Goal: Task Accomplishment & Management: Use online tool/utility

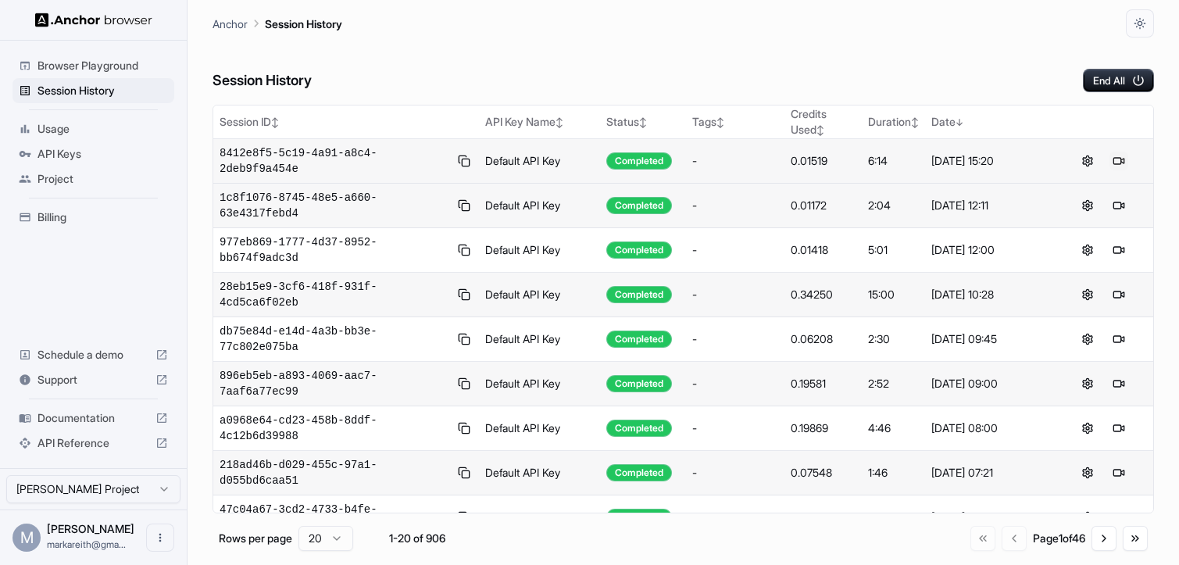
click at [1122, 159] on button at bounding box center [1118, 161] width 19 height 19
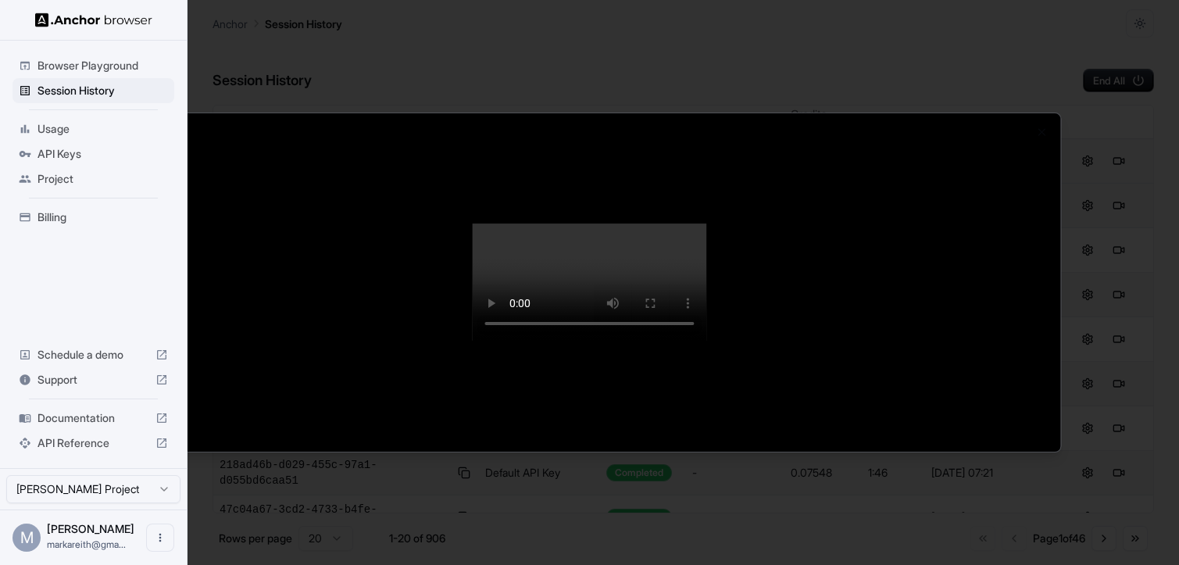
click at [708, 41] on div at bounding box center [589, 282] width 1179 height 565
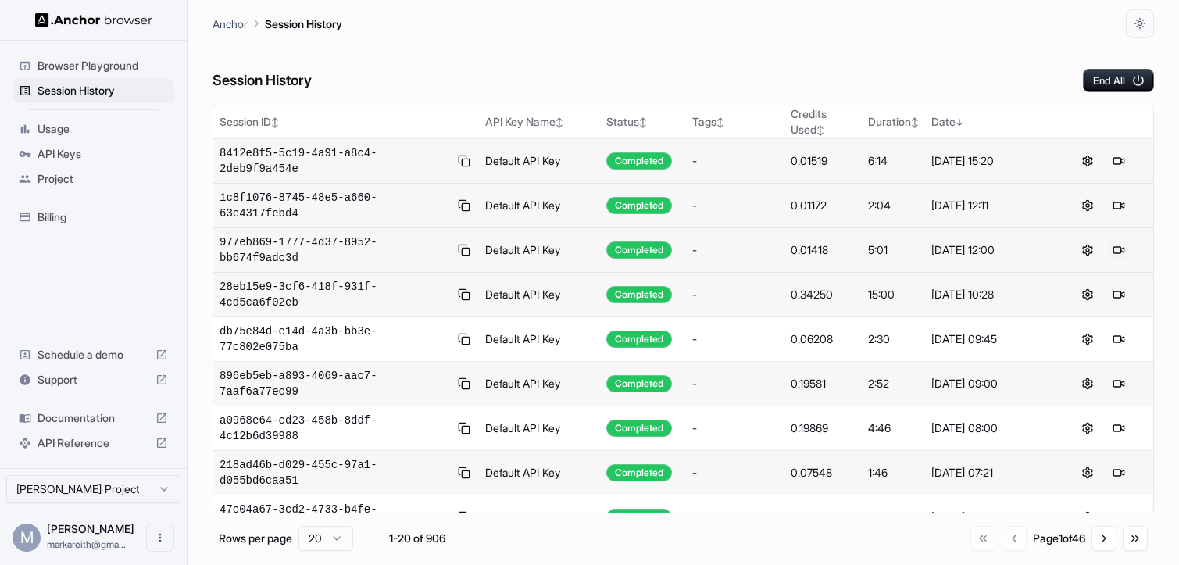
click at [1119, 254] on button at bounding box center [1118, 250] width 19 height 19
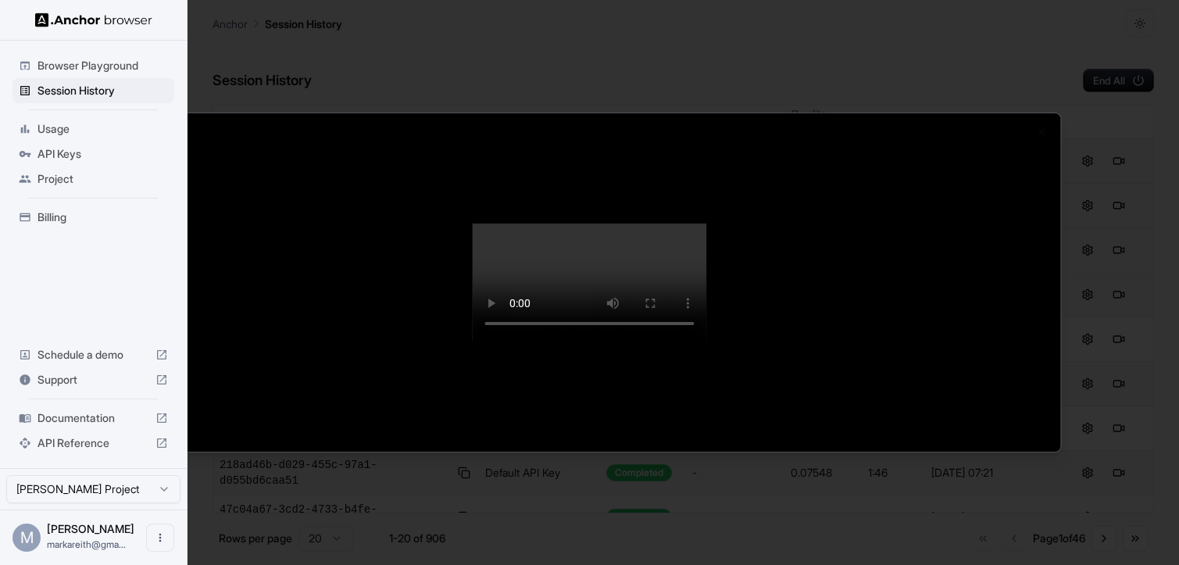
click at [844, 65] on div at bounding box center [589, 282] width 1179 height 565
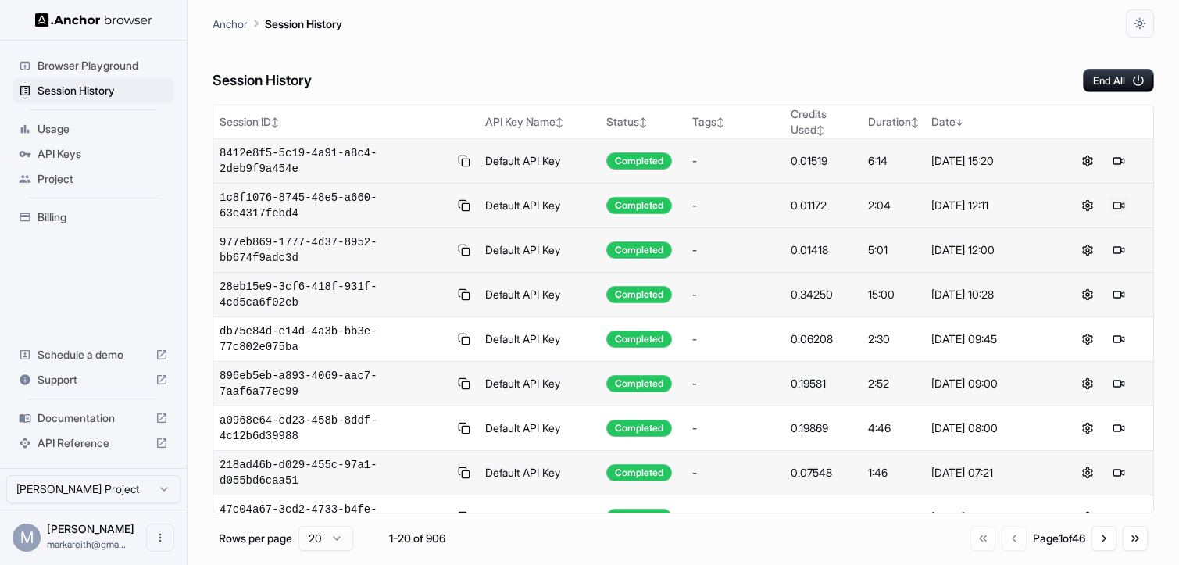
click at [1116, 207] on button at bounding box center [1118, 205] width 19 height 19
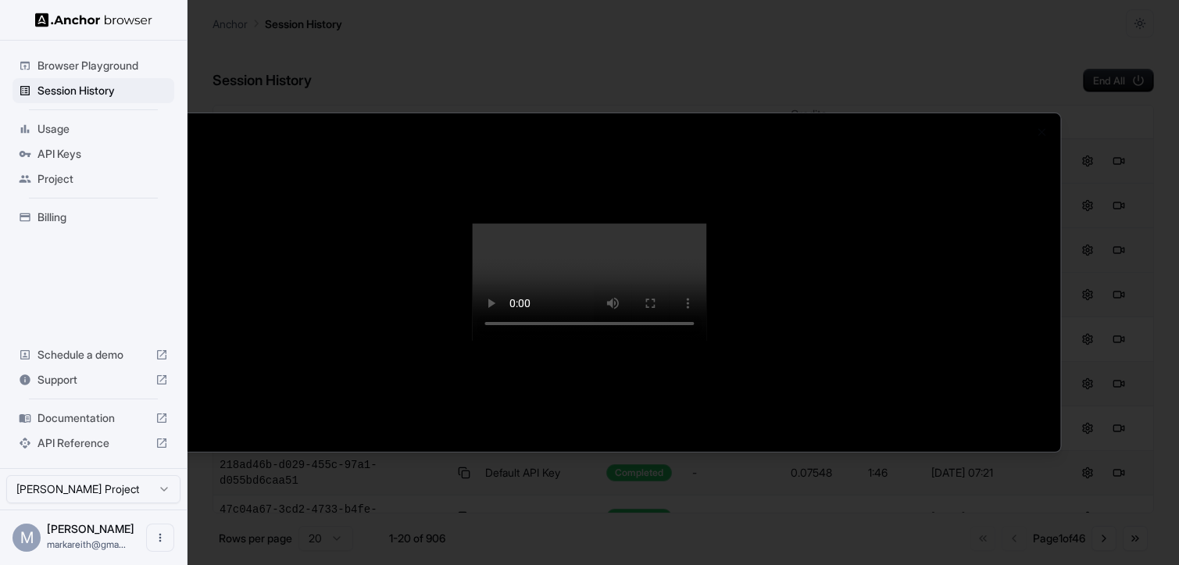
click at [784, 65] on div at bounding box center [589, 282] width 1179 height 565
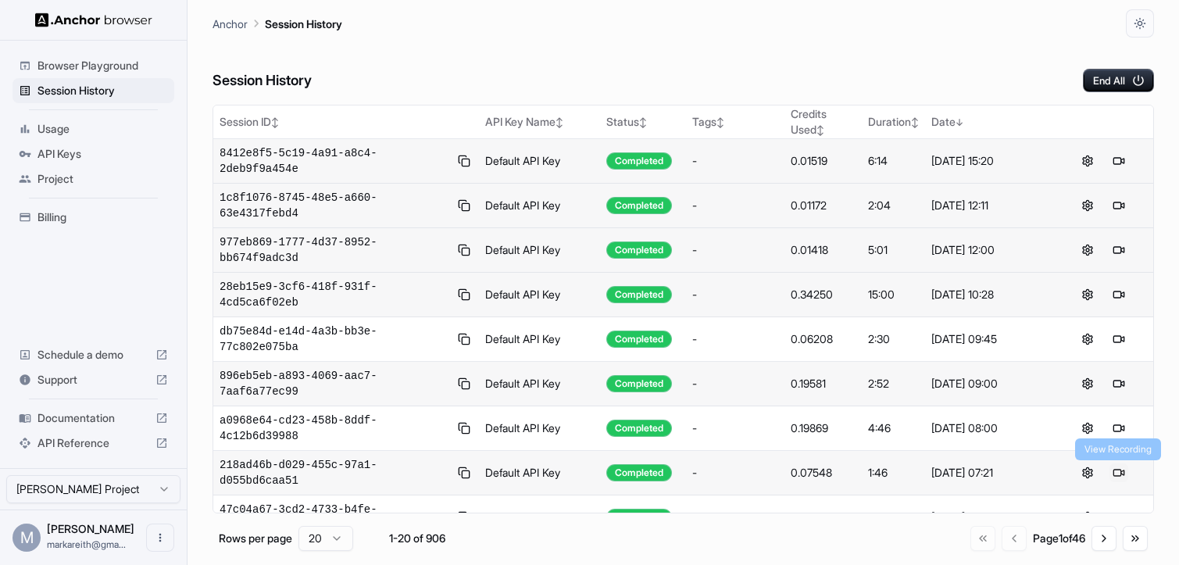
click at [1111, 471] on button at bounding box center [1118, 472] width 19 height 19
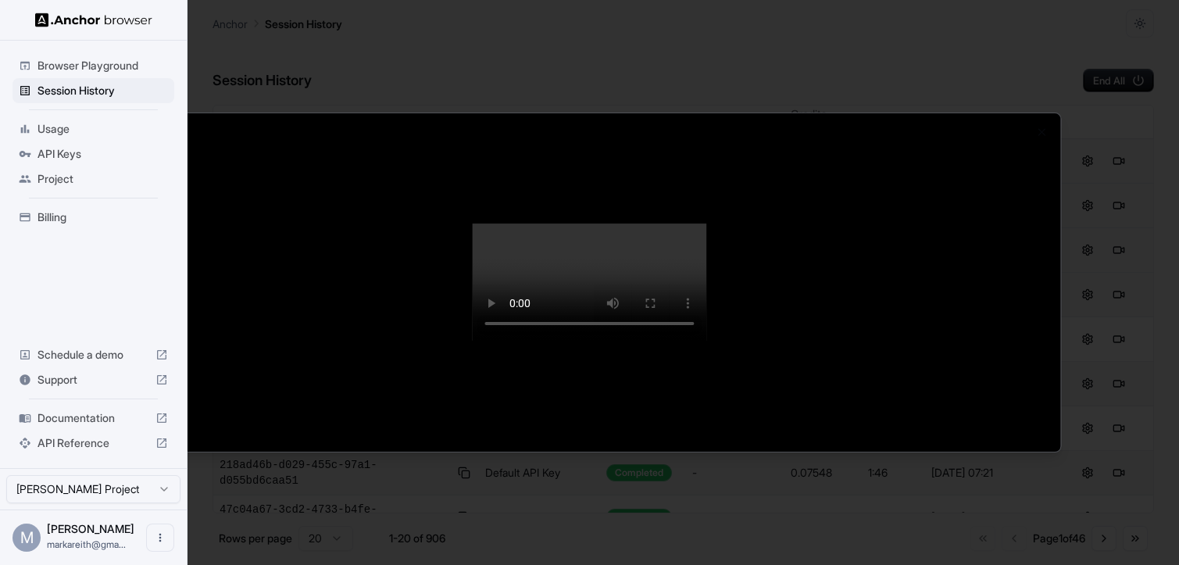
click at [794, 67] on div at bounding box center [589, 282] width 1179 height 565
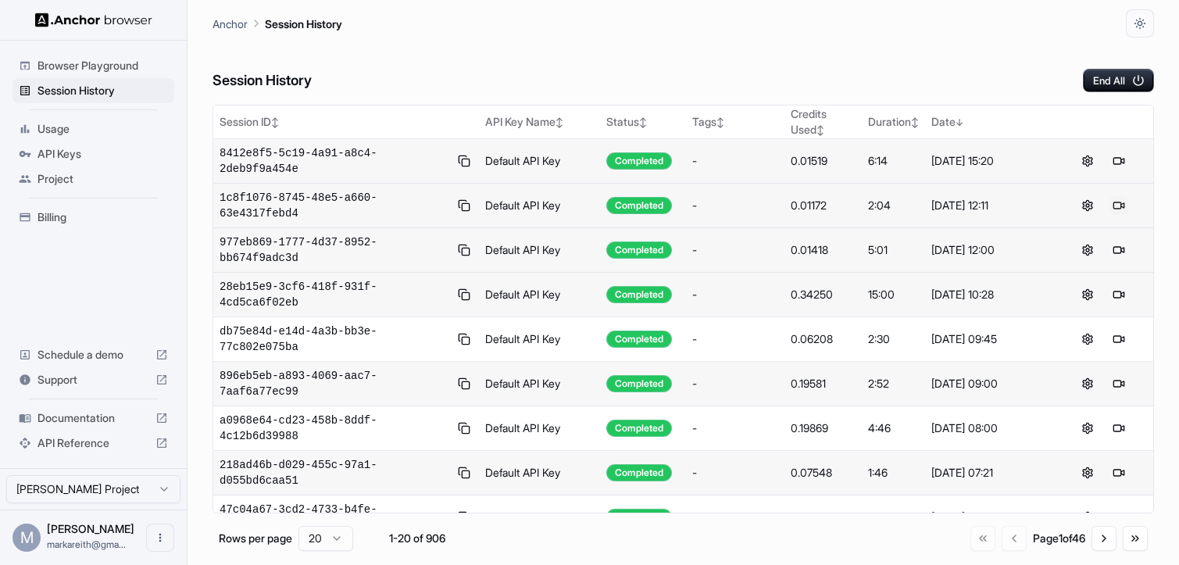
click at [1119, 205] on button at bounding box center [1118, 205] width 19 height 19
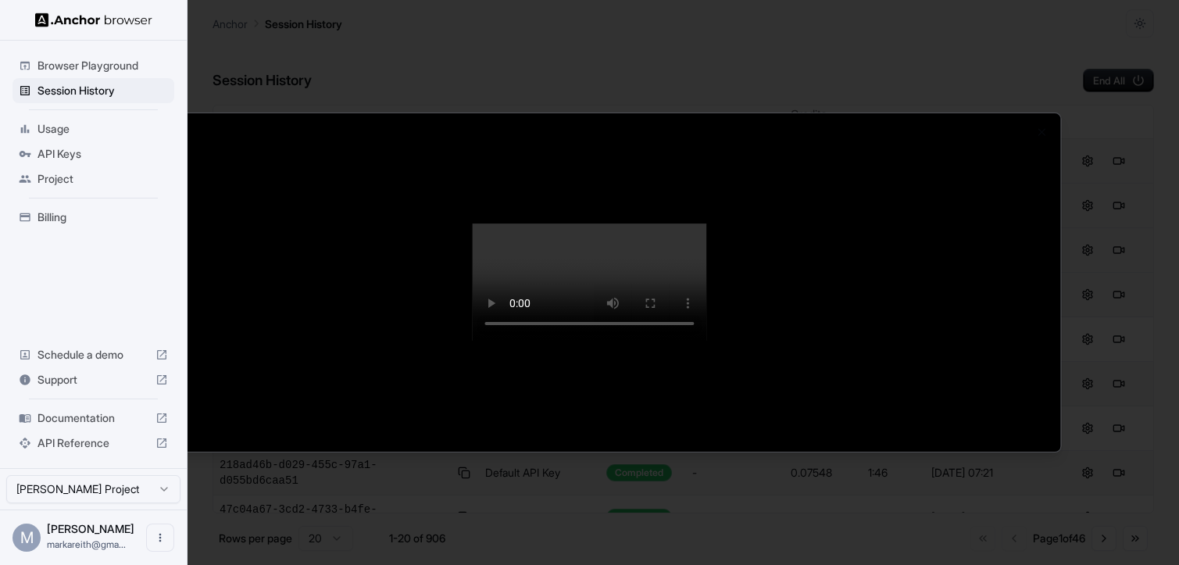
click at [894, 59] on div at bounding box center [589, 282] width 1179 height 565
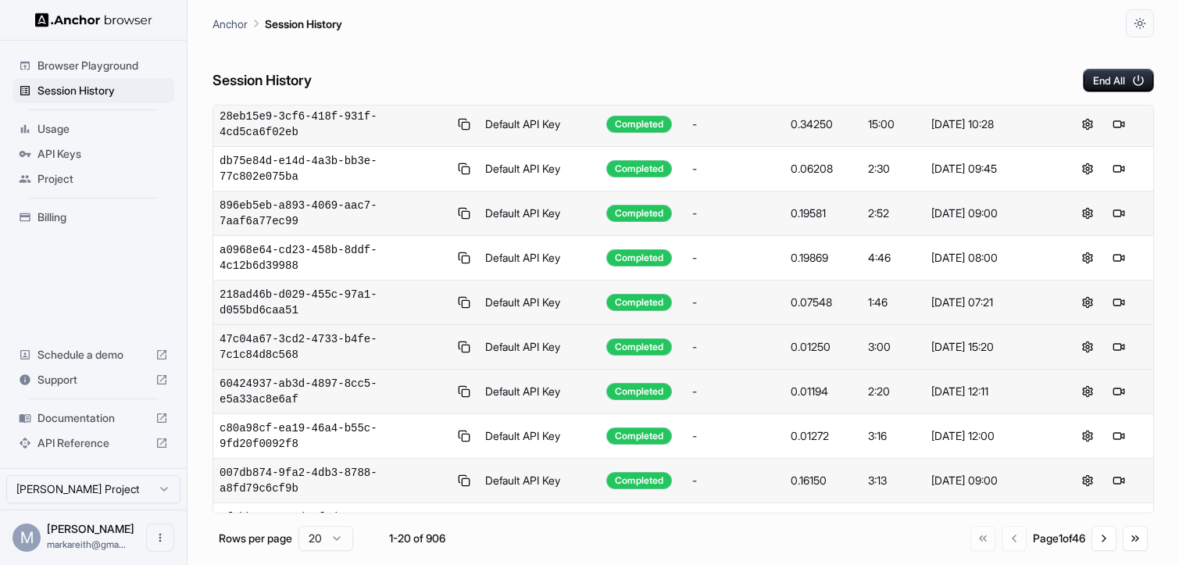
scroll to position [184, 0]
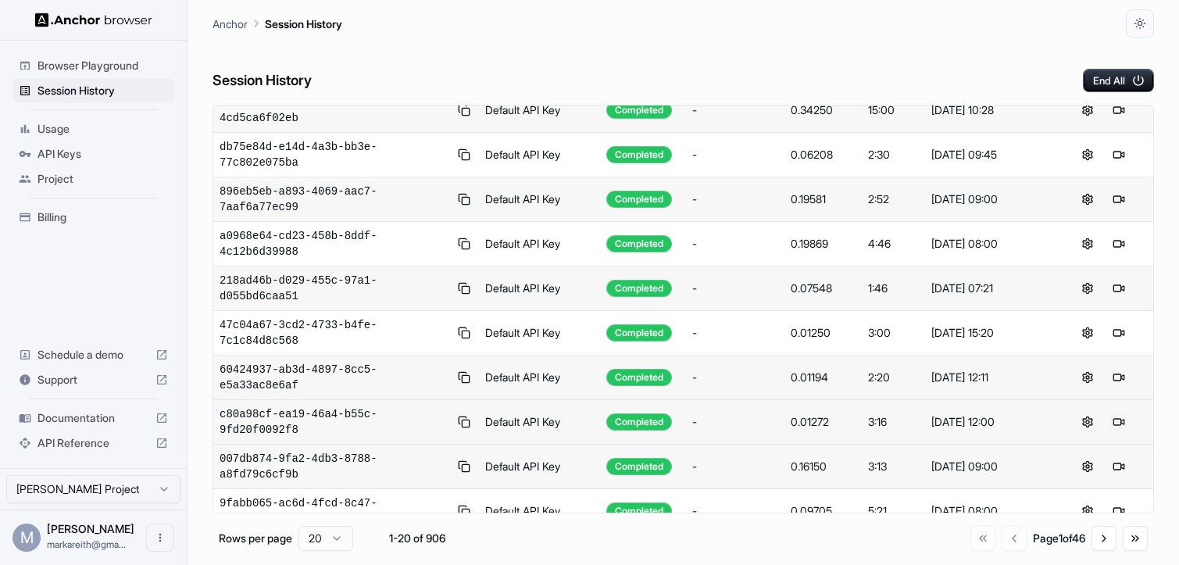
click at [1118, 427] on button at bounding box center [1118, 421] width 19 height 19
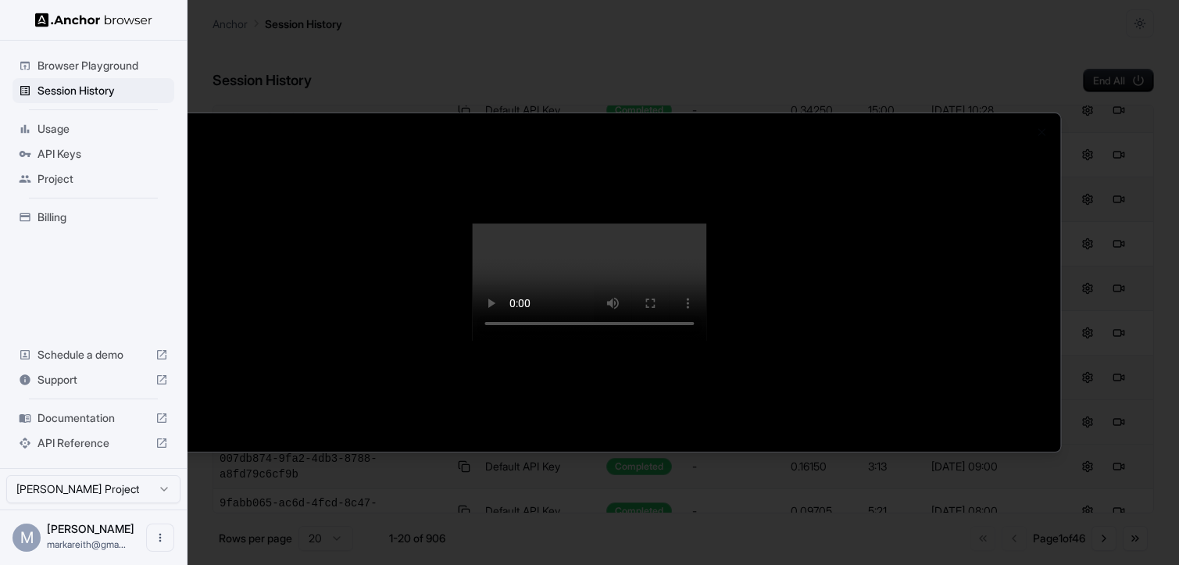
click at [927, 31] on div at bounding box center [589, 282] width 1179 height 565
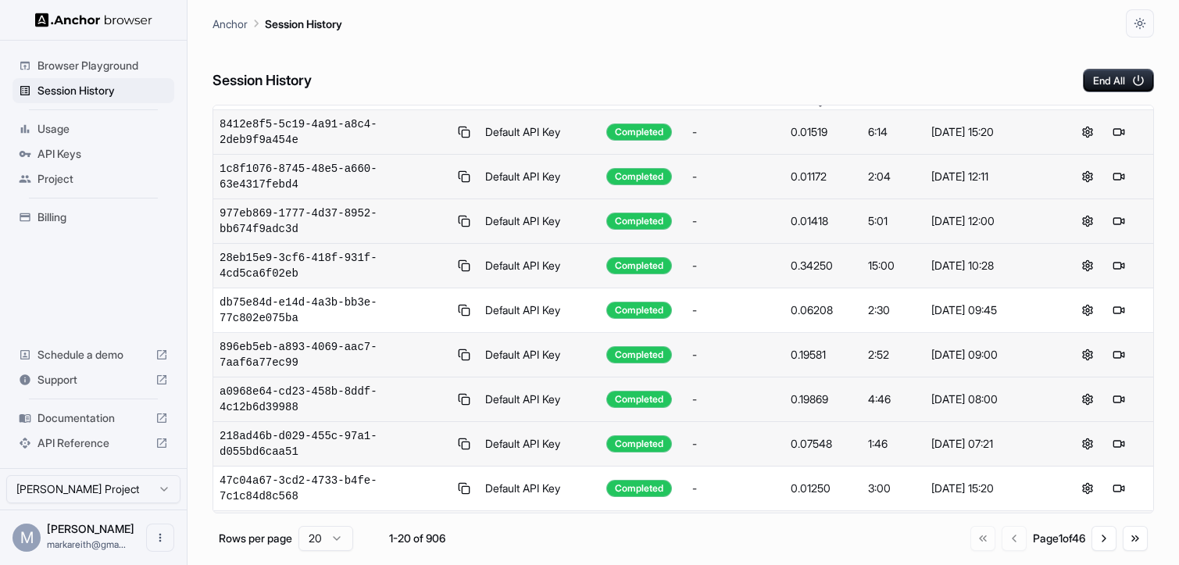
scroll to position [0, 0]
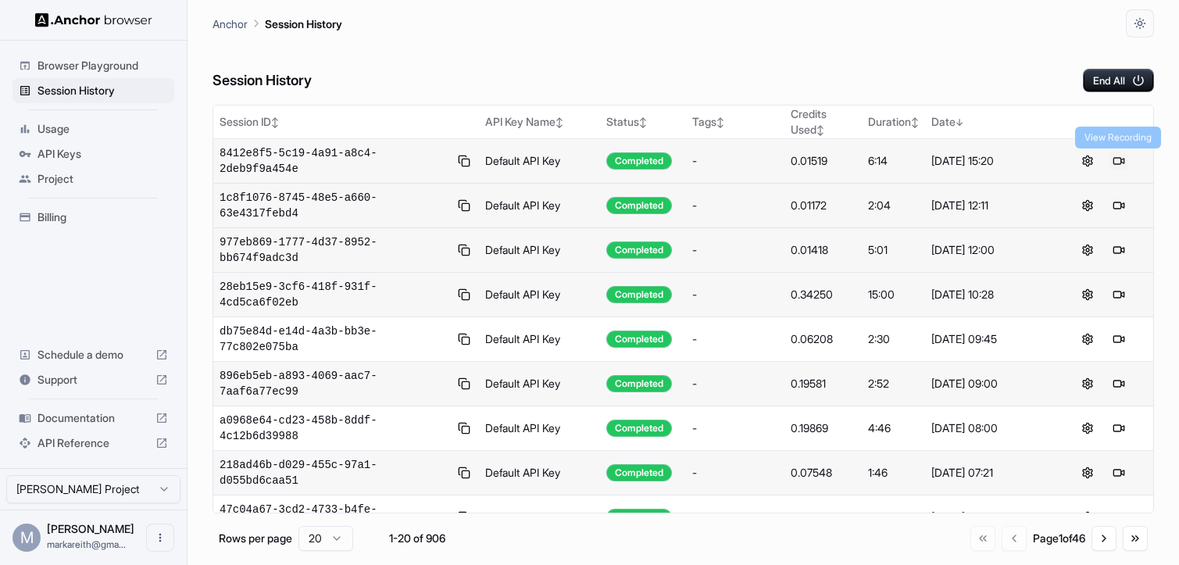
click at [1122, 157] on button at bounding box center [1118, 161] width 19 height 19
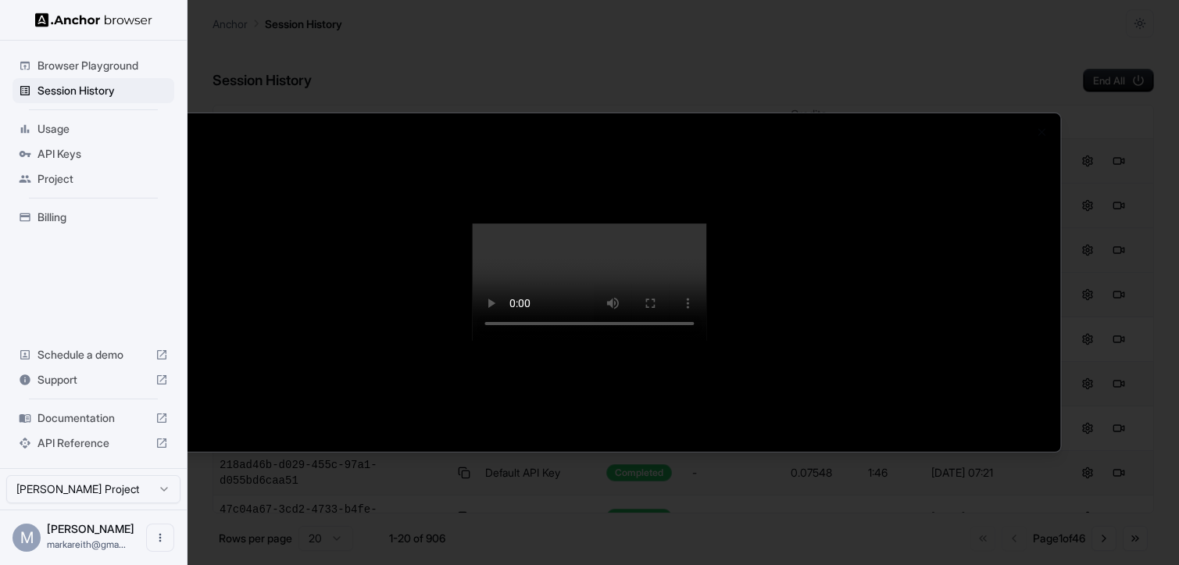
click at [984, 40] on div at bounding box center [589, 282] width 1179 height 565
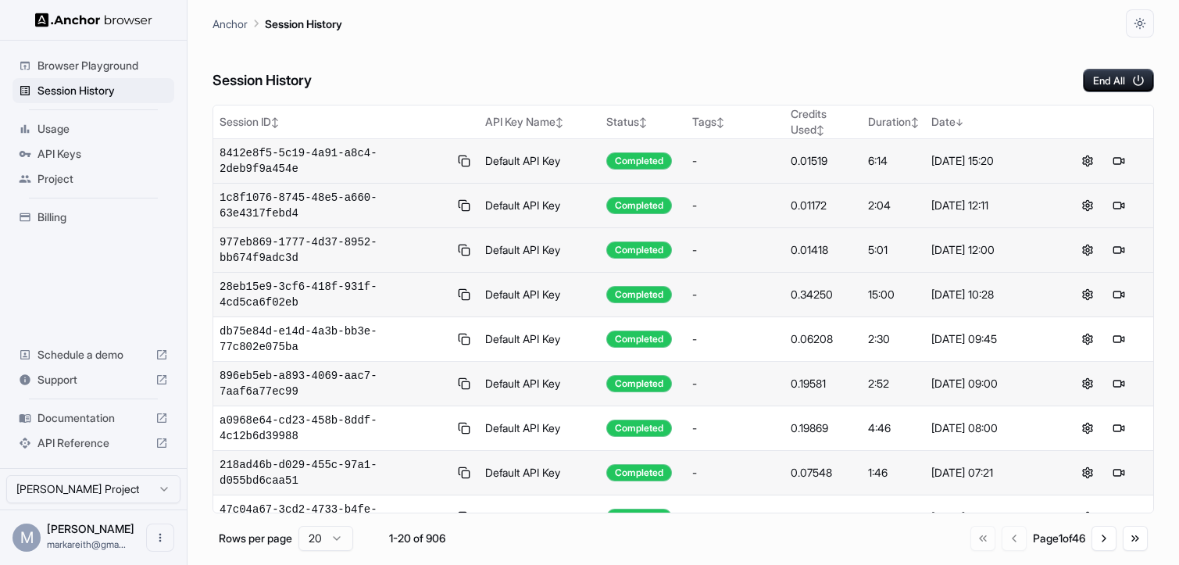
click at [131, 73] on div "Browser Playground" at bounding box center [93, 65] width 162 height 25
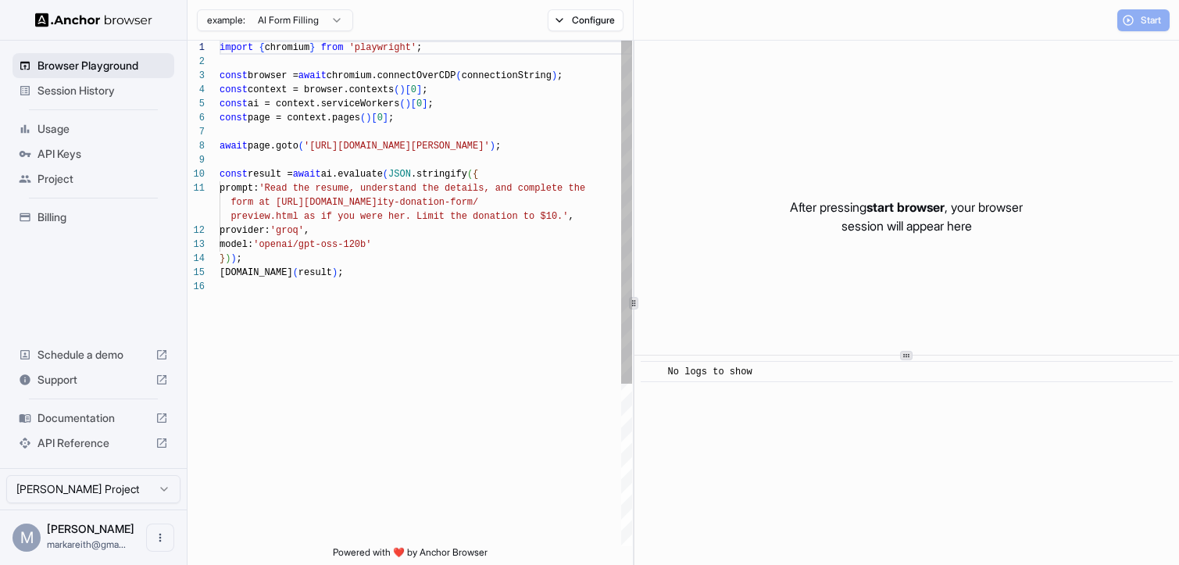
scroll to position [141, 0]
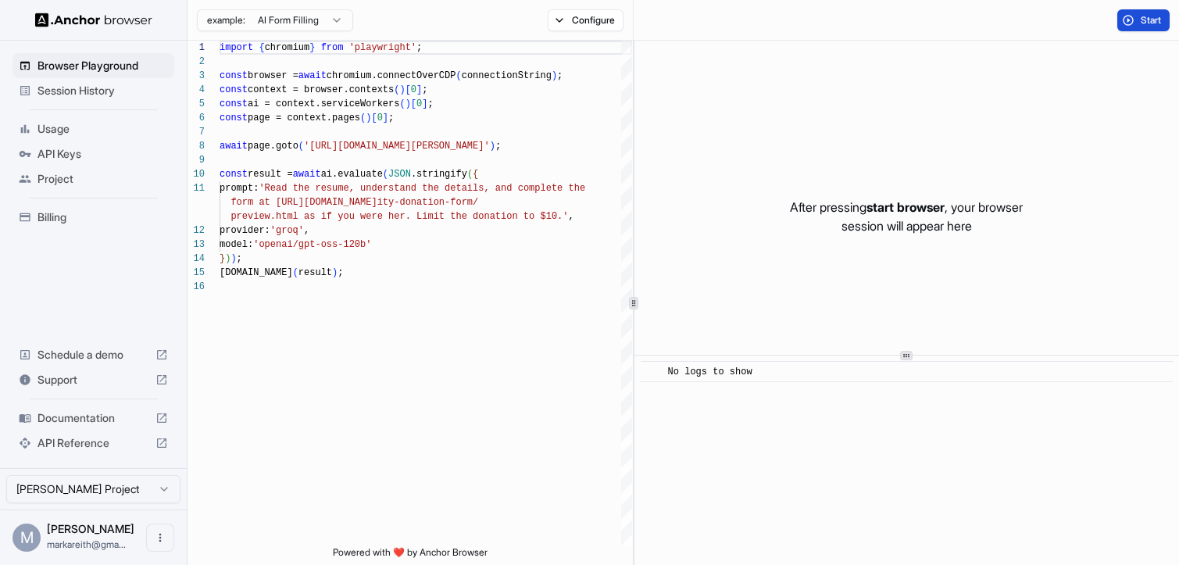
click at [1148, 20] on span "Start" at bounding box center [1152, 20] width 22 height 12
click at [338, 16] on html "Browser Playground Session History Usage API Keys Project Billing Schedule a de…" at bounding box center [589, 282] width 1179 height 565
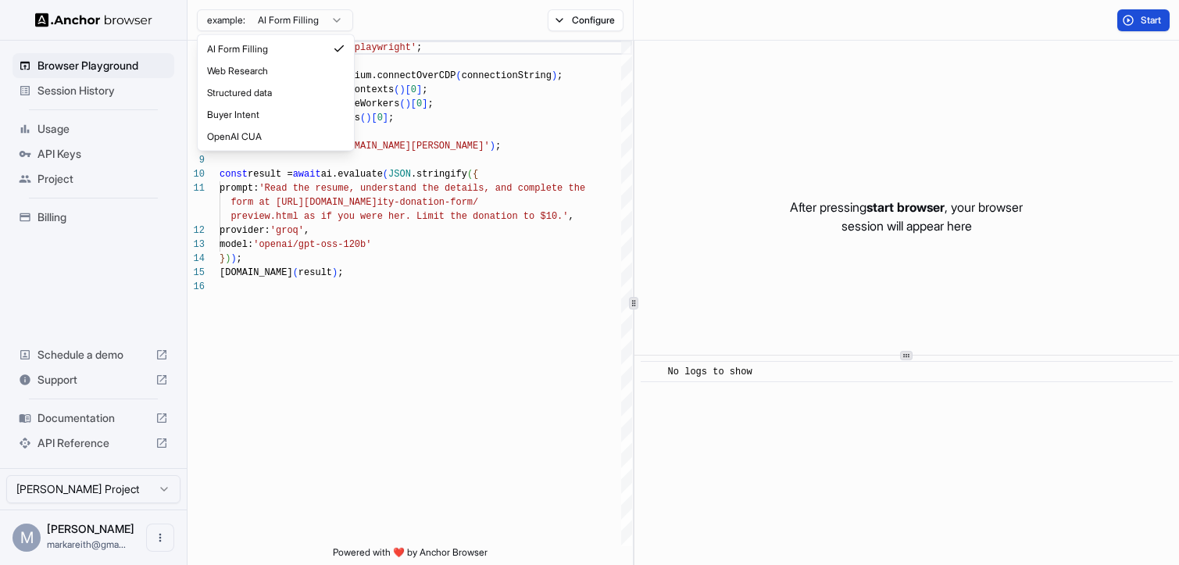
type textarea "**********"
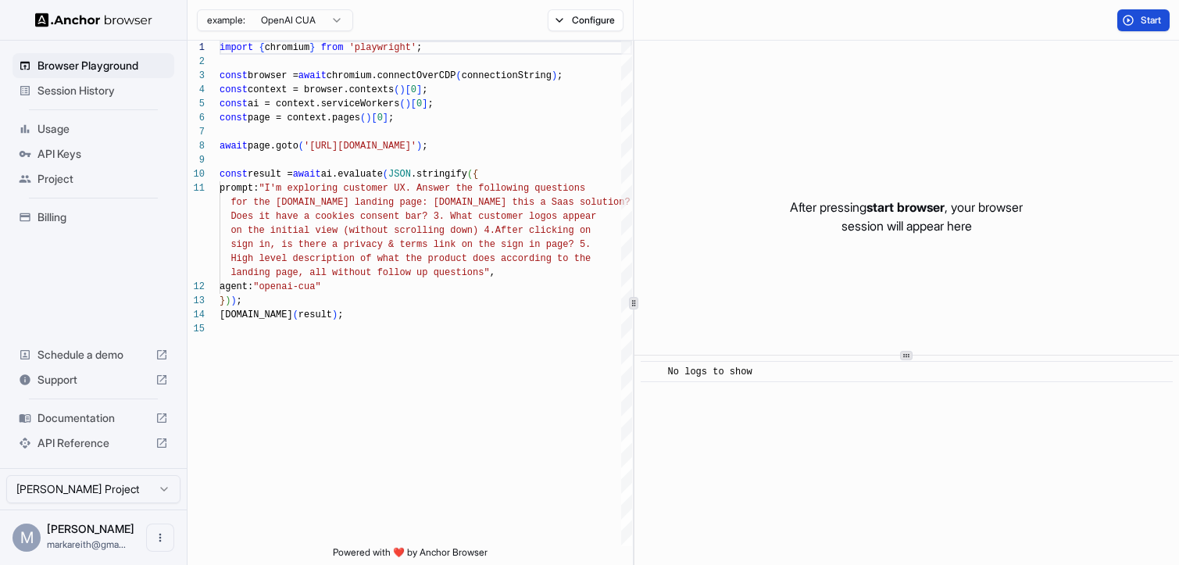
click at [1149, 20] on span "Start" at bounding box center [1152, 20] width 22 height 12
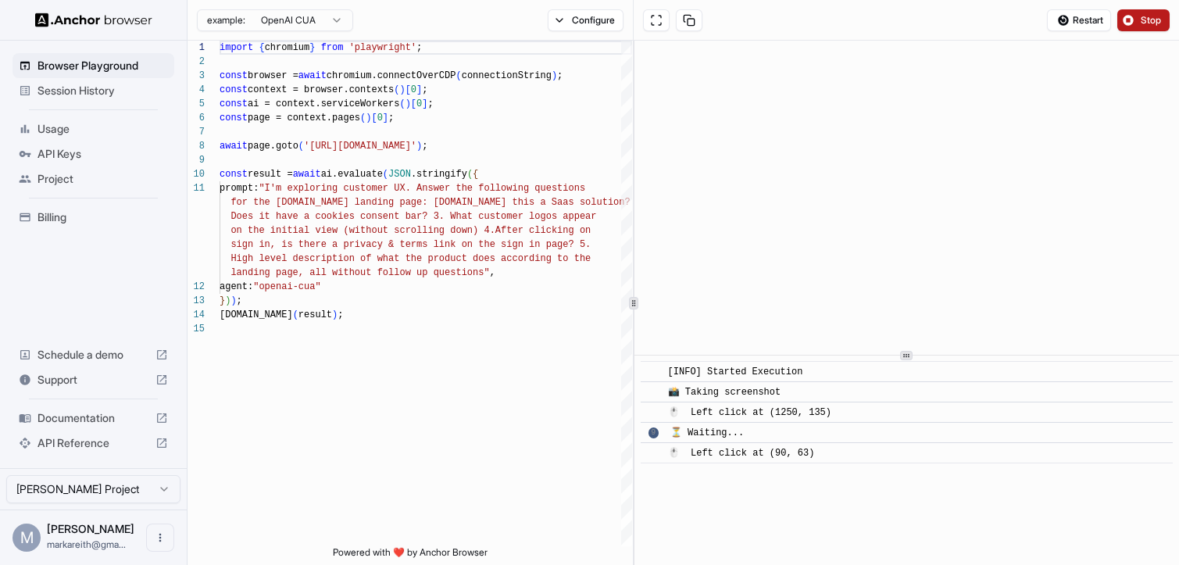
click at [1135, 25] on button "Stop" at bounding box center [1143, 20] width 52 height 22
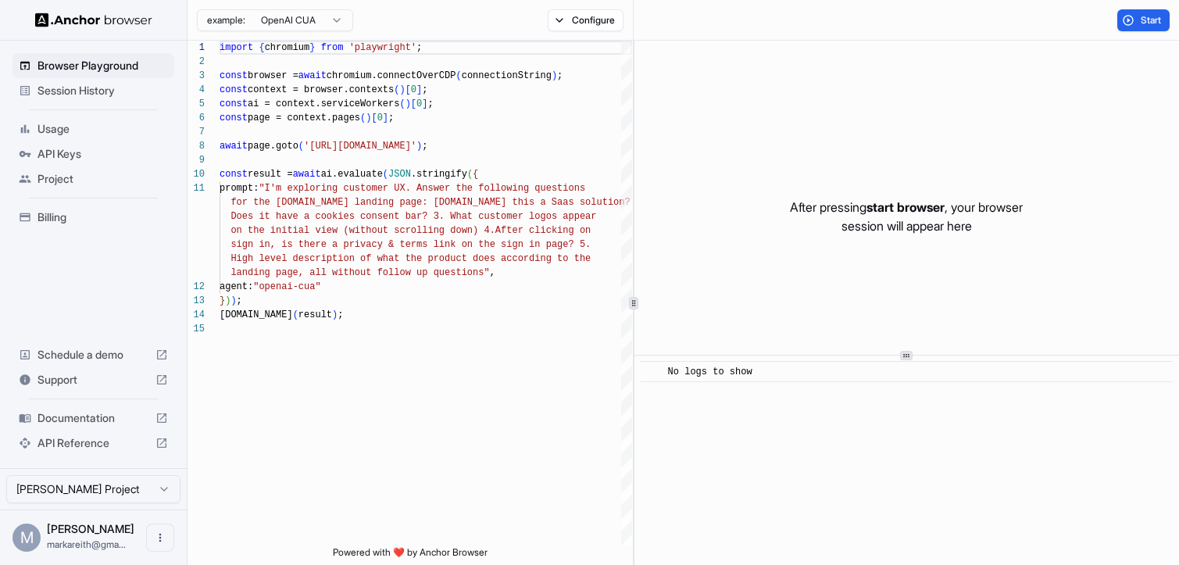
click at [96, 95] on span "Session History" at bounding box center [102, 91] width 130 height 16
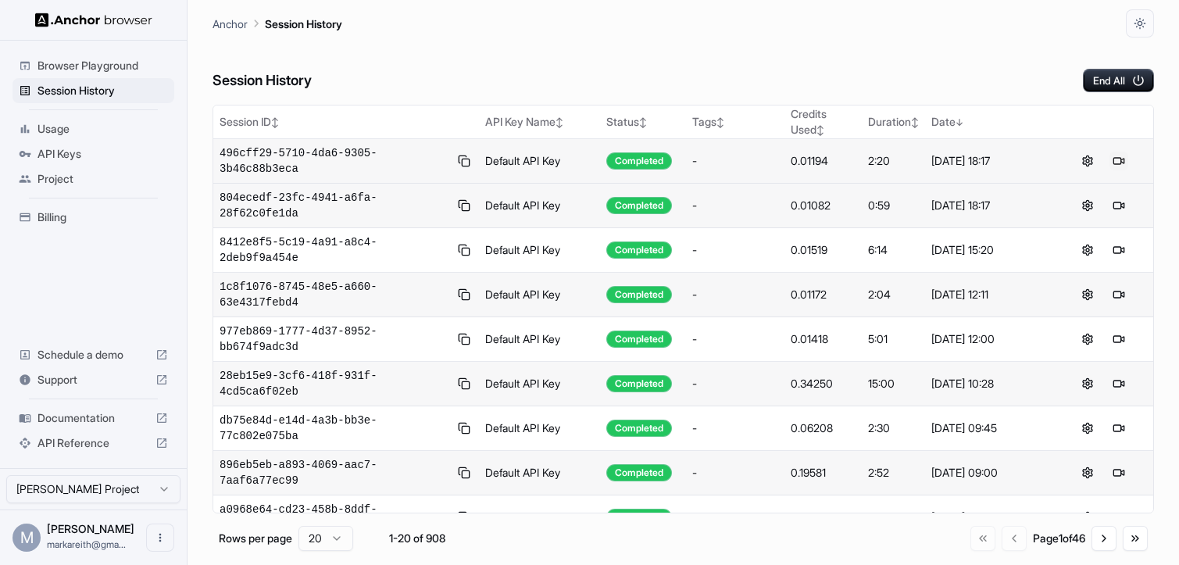
click at [1122, 159] on button at bounding box center [1118, 161] width 19 height 19
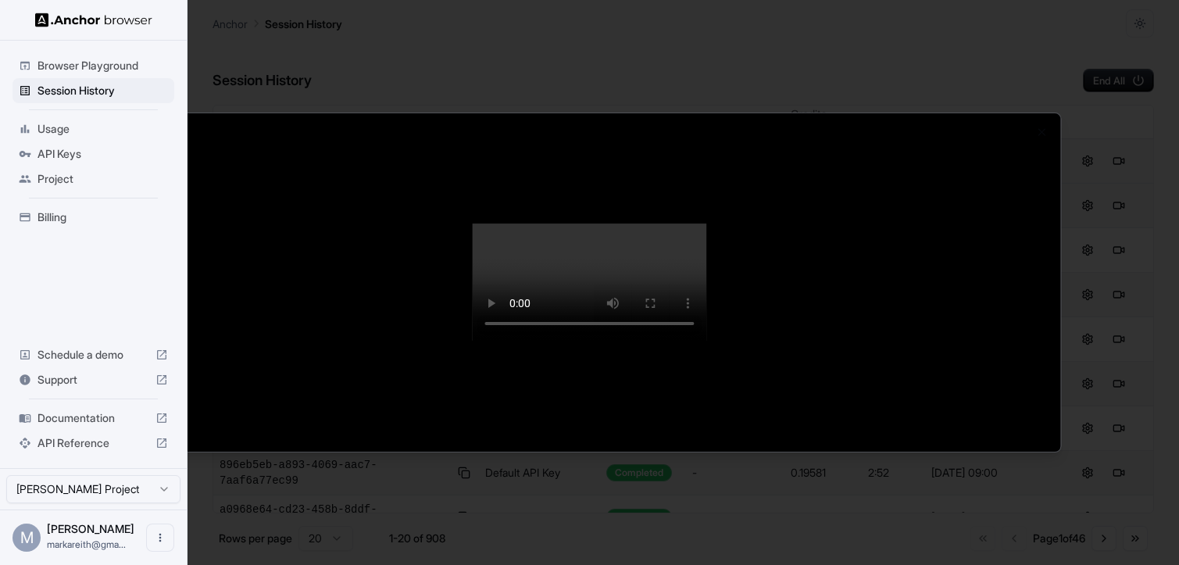
click at [83, 68] on div at bounding box center [589, 282] width 1179 height 565
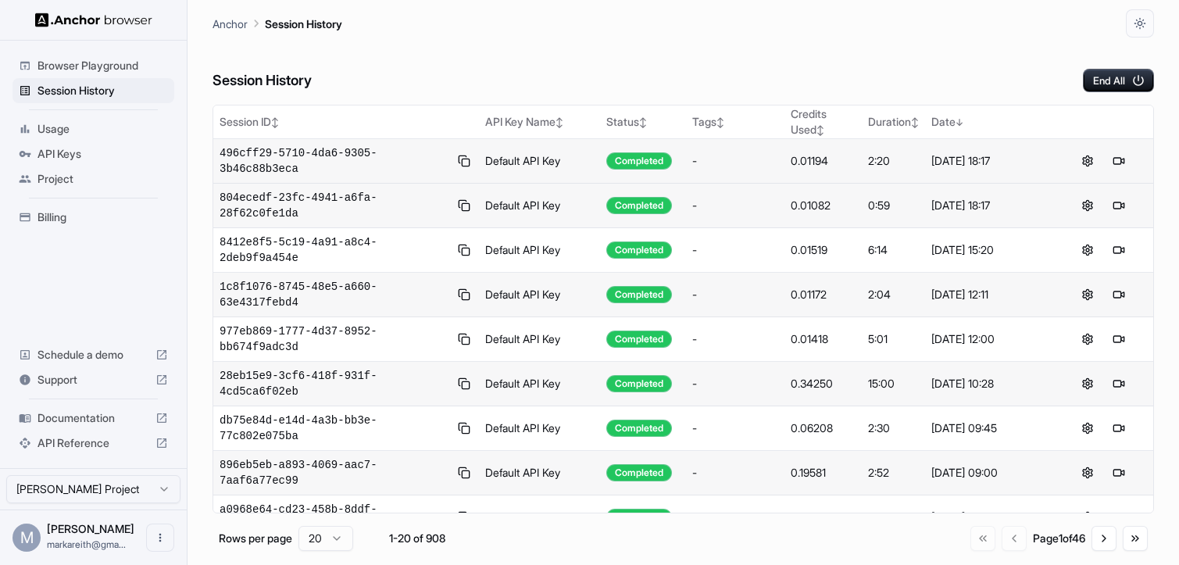
click at [66, 155] on span "API Keys" at bounding box center [102, 154] width 130 height 16
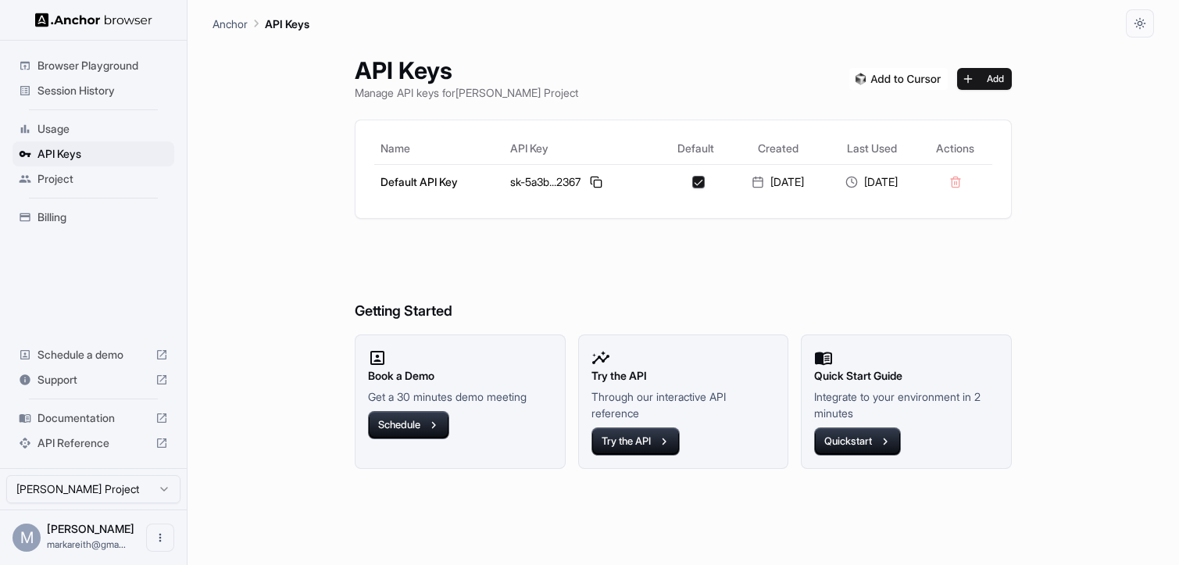
click at [64, 137] on div "Usage" at bounding box center [93, 128] width 162 height 25
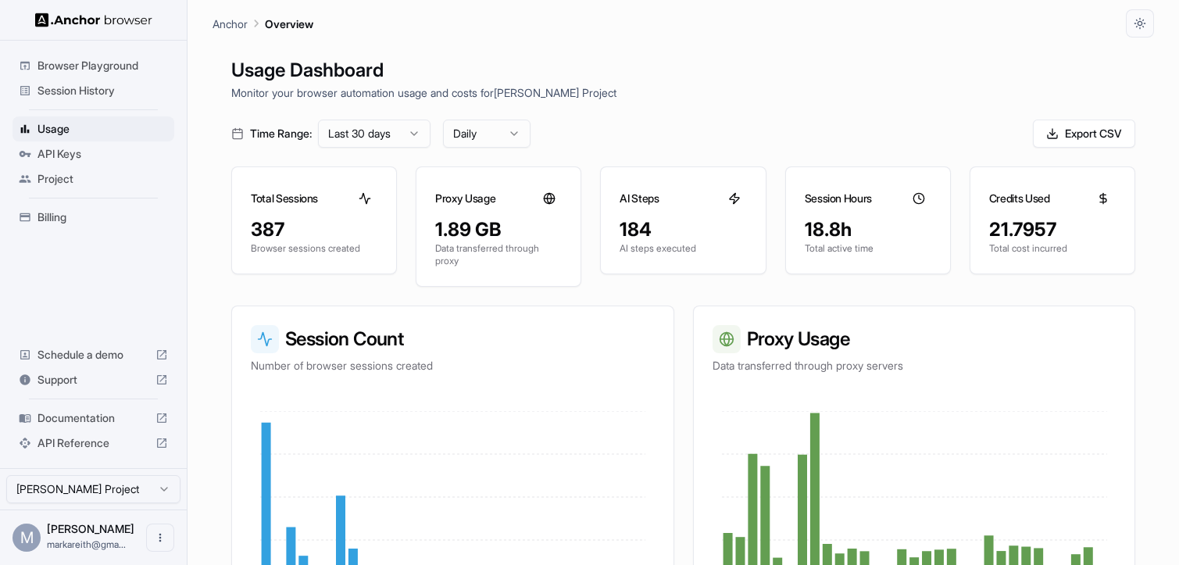
click at [66, 202] on ul "Browser Playground Session History Usage API Keys Project Billing" at bounding box center [93, 141] width 174 height 189
click at [63, 221] on span "Billing" at bounding box center [102, 217] width 130 height 16
